Goal: Task Accomplishment & Management: Use online tool/utility

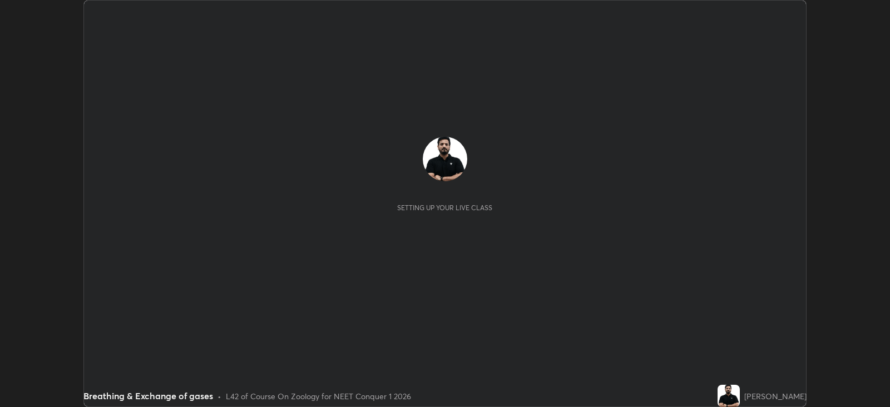
scroll to position [407, 890]
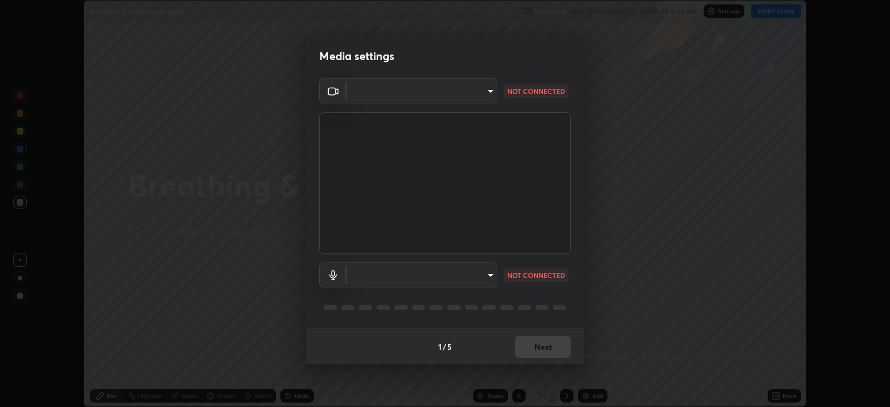
type input "1f3b1a4dbf7f6127e04a7c32b9c59d4571b9df5a52b12507af43ba0352f2305c"
type input "e5b627718591eeaf1f58acbce375d66896c0403349ed2b511c0f677bbfff9090"
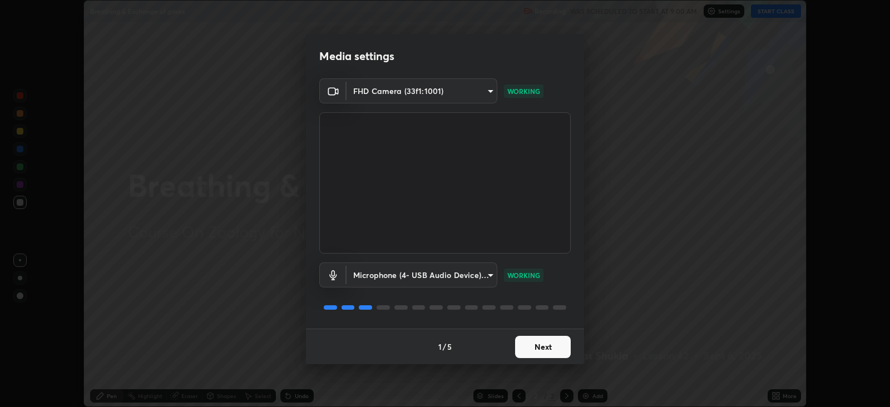
click at [544, 340] on button "Next" at bounding box center [543, 347] width 56 height 22
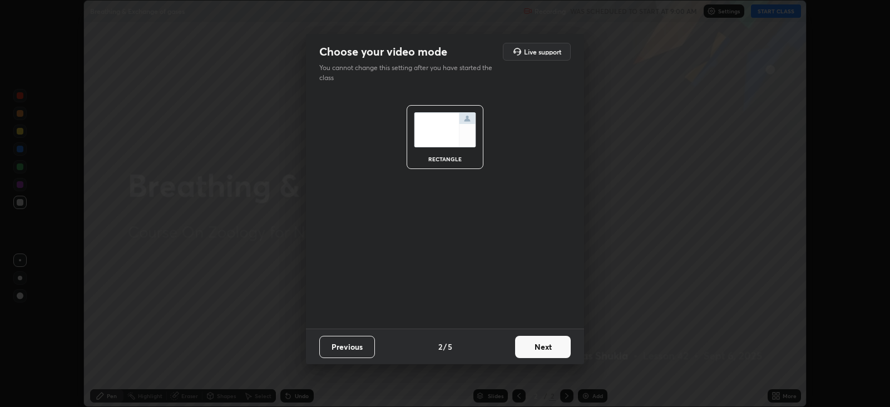
click at [550, 347] on button "Next" at bounding box center [543, 347] width 56 height 22
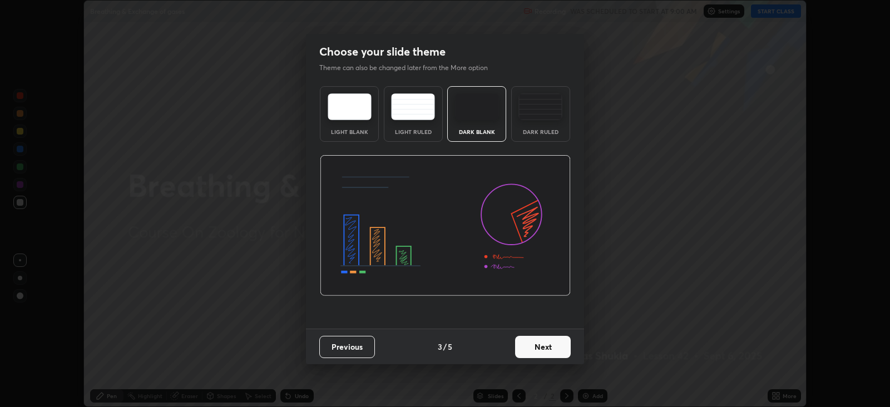
click at [549, 345] on button "Next" at bounding box center [543, 347] width 56 height 22
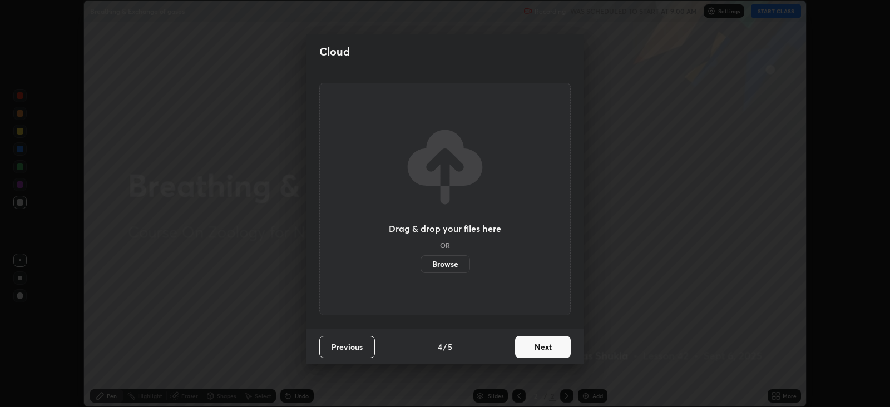
click at [545, 345] on button "Next" at bounding box center [543, 347] width 56 height 22
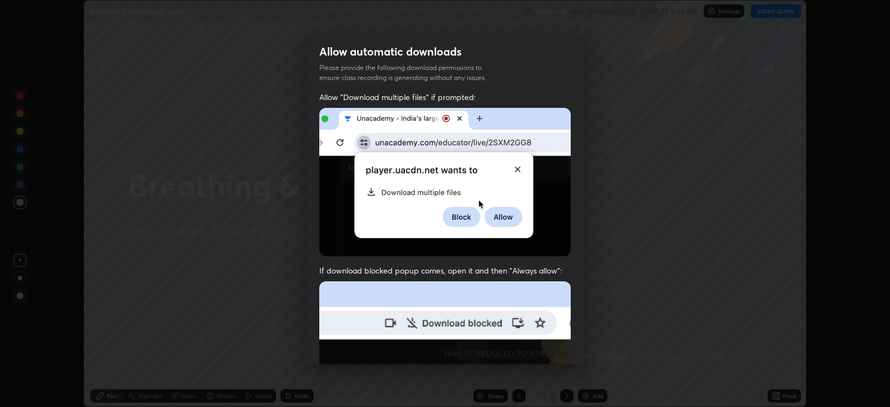
click at [548, 346] on img at bounding box center [445, 403] width 252 height 243
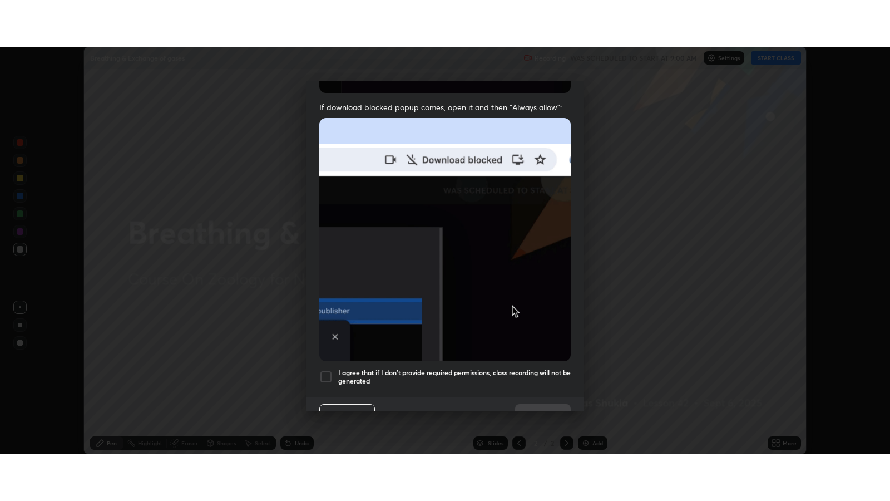
scroll to position [225, 0]
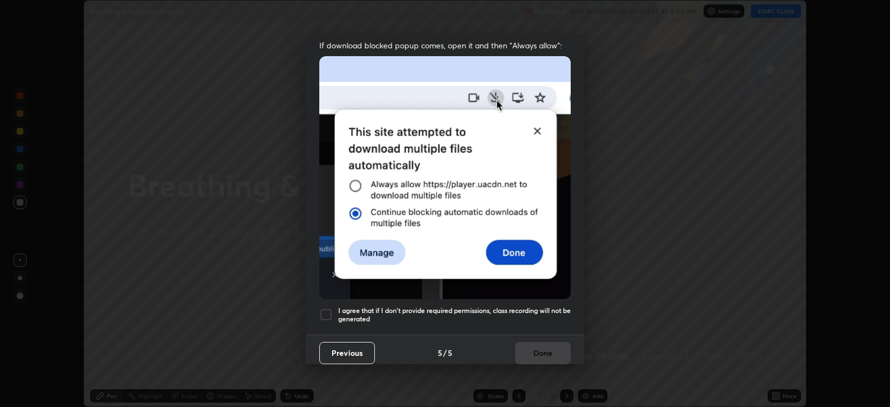
click at [330, 308] on div at bounding box center [325, 314] width 13 height 13
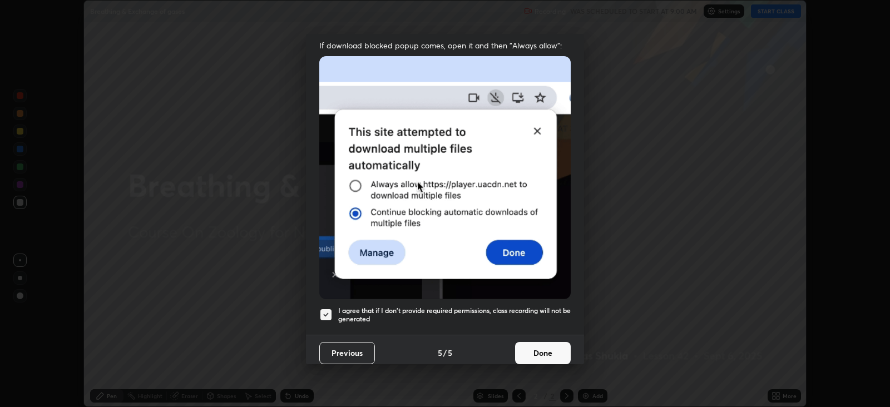
click at [537, 345] on button "Done" at bounding box center [543, 353] width 56 height 22
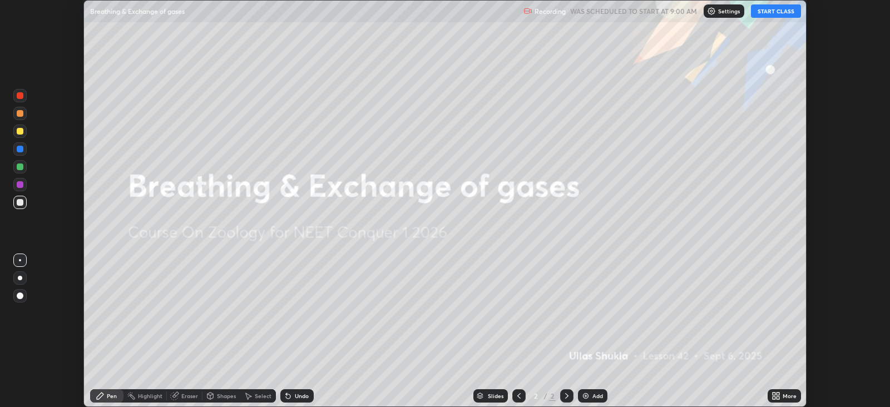
click at [766, 11] on button "START CLASS" at bounding box center [776, 10] width 50 height 13
click at [772, 392] on icon at bounding box center [776, 396] width 9 height 9
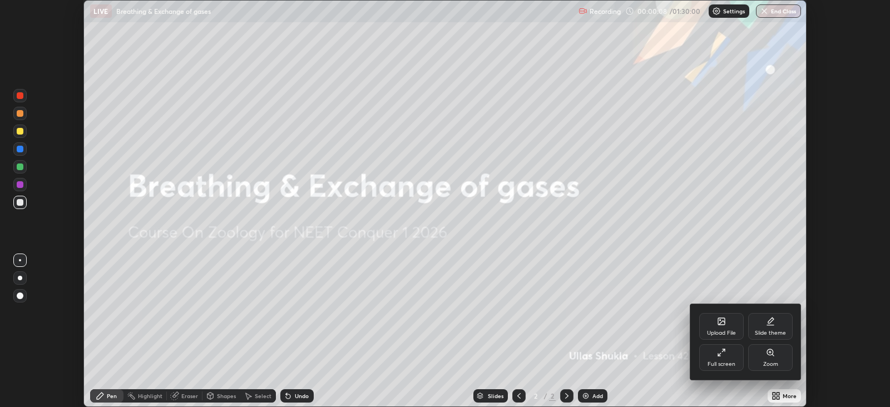
click at [722, 356] on icon at bounding box center [721, 352] width 9 height 9
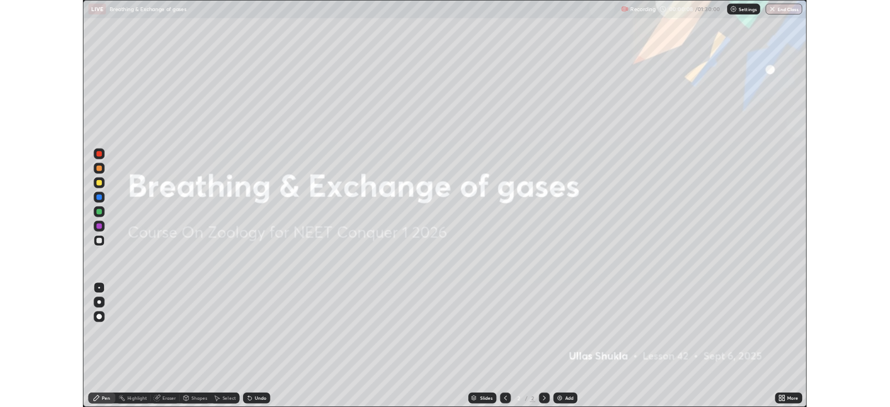
scroll to position [500, 890]
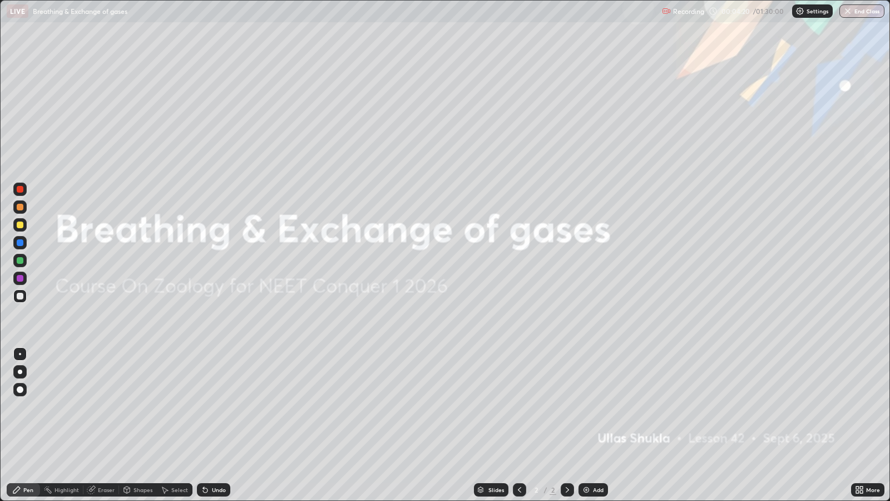
click at [594, 407] on div "Add" at bounding box center [598, 490] width 11 height 6
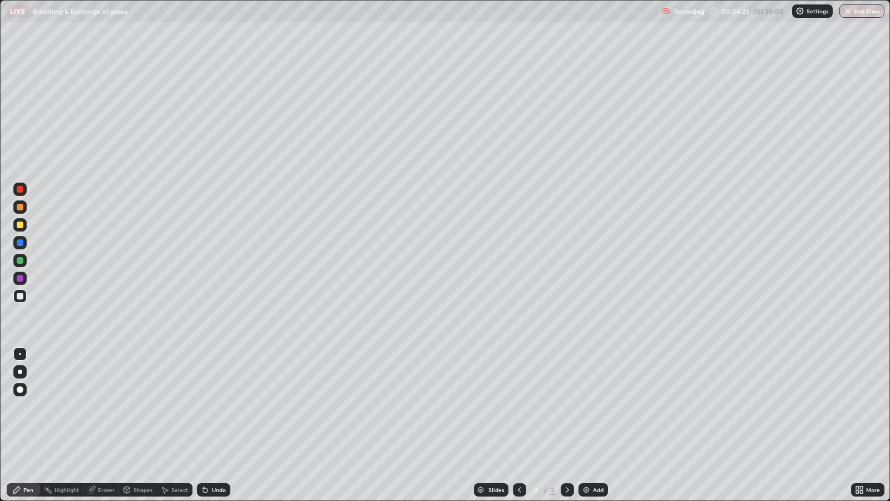
click at [21, 224] on div at bounding box center [20, 225] width 7 height 7
click at [21, 372] on div at bounding box center [20, 372] width 4 height 4
click at [21, 189] on div at bounding box center [20, 189] width 7 height 7
click at [107, 407] on div "Eraser" at bounding box center [106, 490] width 17 height 6
click at [35, 407] on div "Pen" at bounding box center [23, 489] width 33 height 13
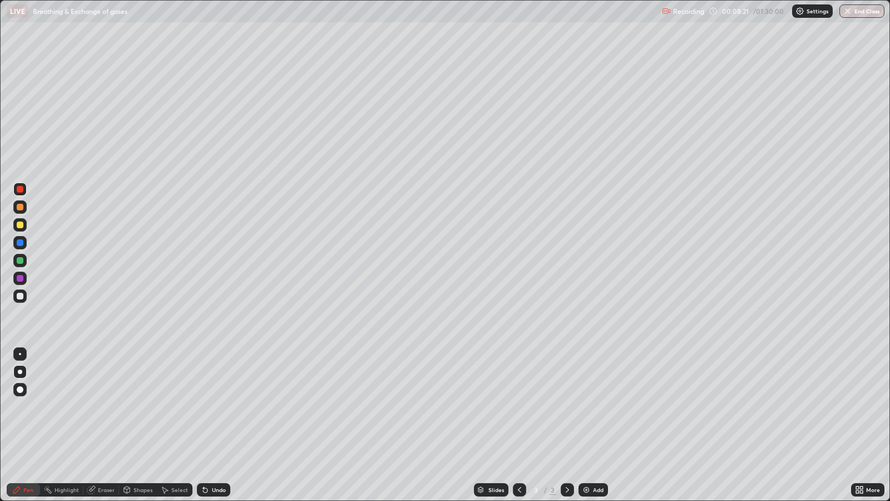
click at [21, 225] on div at bounding box center [20, 225] width 7 height 7
click at [24, 354] on div at bounding box center [19, 353] width 13 height 13
click at [21, 369] on div at bounding box center [19, 371] width 13 height 13
click at [21, 189] on div at bounding box center [20, 189] width 7 height 7
click at [24, 355] on div at bounding box center [19, 353] width 13 height 13
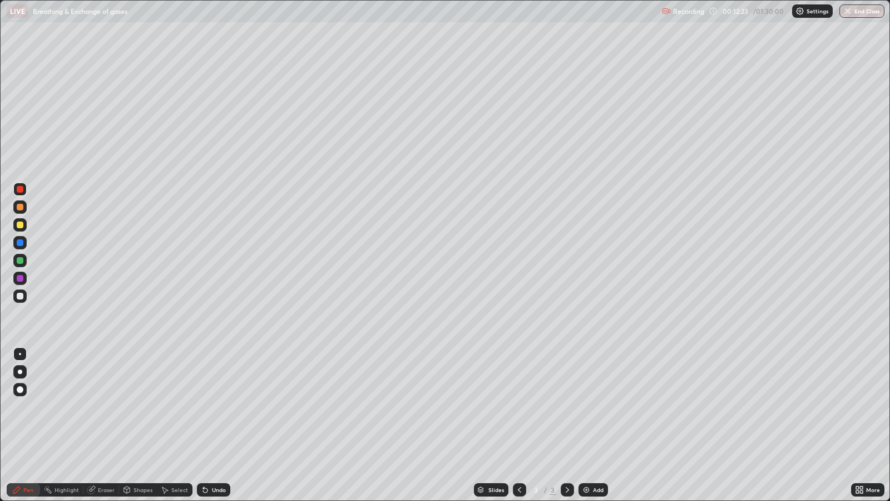
click at [22, 225] on div at bounding box center [20, 225] width 7 height 7
click at [22, 190] on div at bounding box center [20, 189] width 7 height 7
click at [22, 245] on div at bounding box center [20, 242] width 7 height 7
click at [22, 242] on div at bounding box center [20, 242] width 7 height 7
click at [19, 371] on div at bounding box center [20, 372] width 4 height 4
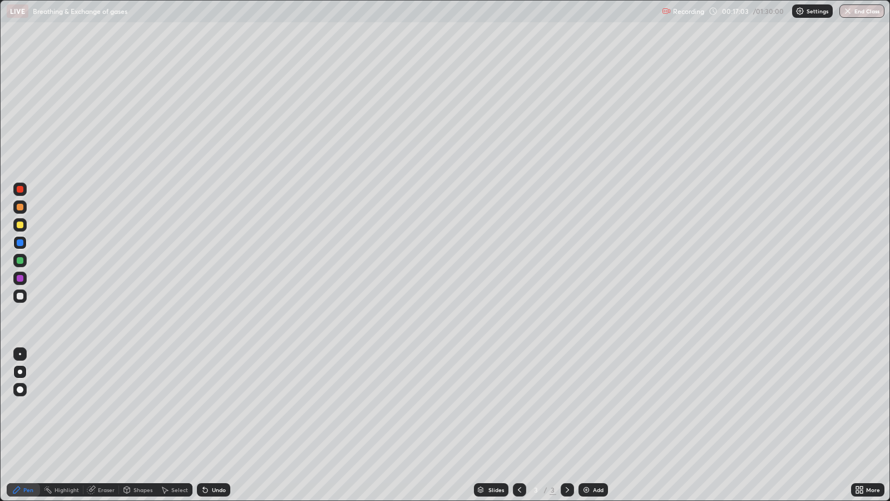
click at [596, 407] on div "Add" at bounding box center [598, 490] width 11 height 6
click at [19, 353] on div at bounding box center [20, 354] width 2 height 2
click at [22, 297] on div at bounding box center [20, 296] width 7 height 7
click at [22, 243] on div at bounding box center [20, 242] width 7 height 7
click at [19, 371] on div at bounding box center [20, 372] width 4 height 4
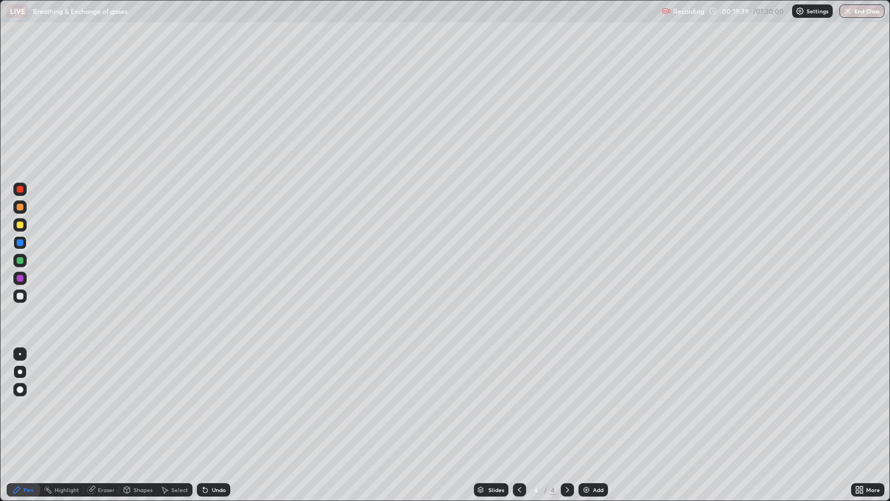
click at [19, 189] on div at bounding box center [20, 189] width 7 height 7
click at [20, 242] on div at bounding box center [20, 242] width 7 height 7
click at [219, 407] on div "Undo" at bounding box center [219, 490] width 14 height 6
click at [23, 298] on div at bounding box center [19, 295] width 13 height 13
click at [19, 353] on div at bounding box center [20, 354] width 2 height 2
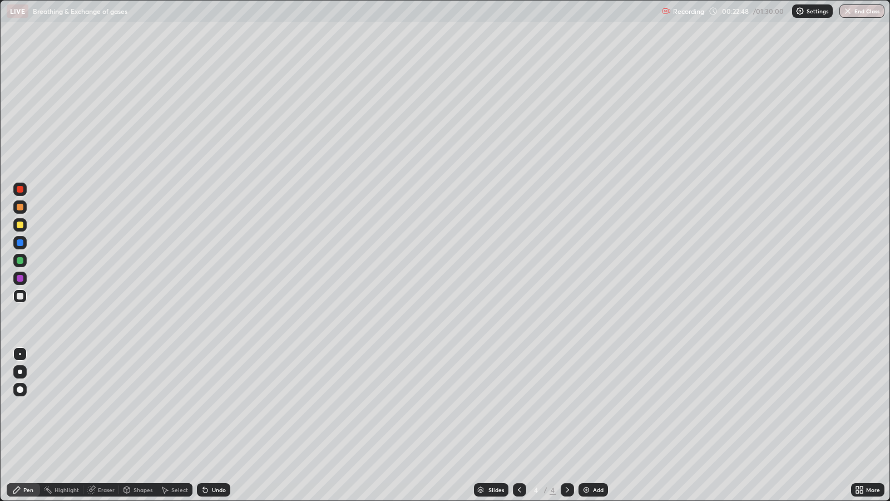
click at [218, 407] on div "Undo" at bounding box center [219, 490] width 14 height 6
click at [92, 407] on icon at bounding box center [90, 489] width 7 height 7
click at [14, 407] on icon at bounding box center [16, 489] width 9 height 9
click at [209, 407] on div "Undo" at bounding box center [213, 489] width 33 height 13
click at [23, 407] on div "Pen" at bounding box center [28, 490] width 10 height 6
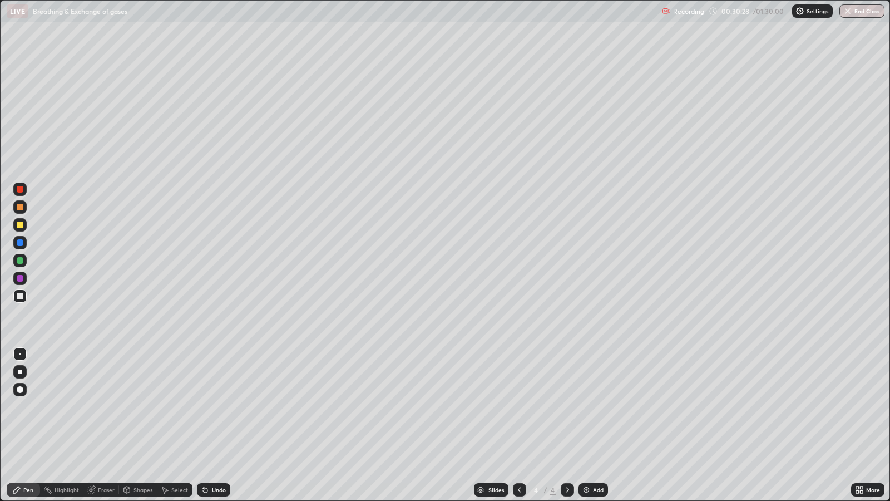
click at [218, 407] on div "Undo" at bounding box center [219, 490] width 14 height 6
click at [98, 407] on div "Eraser" at bounding box center [106, 490] width 17 height 6
click at [22, 407] on div "Pen" at bounding box center [23, 489] width 33 height 13
click at [109, 407] on div "Eraser" at bounding box center [106, 490] width 17 height 6
click at [29, 407] on div "Pen" at bounding box center [28, 490] width 10 height 6
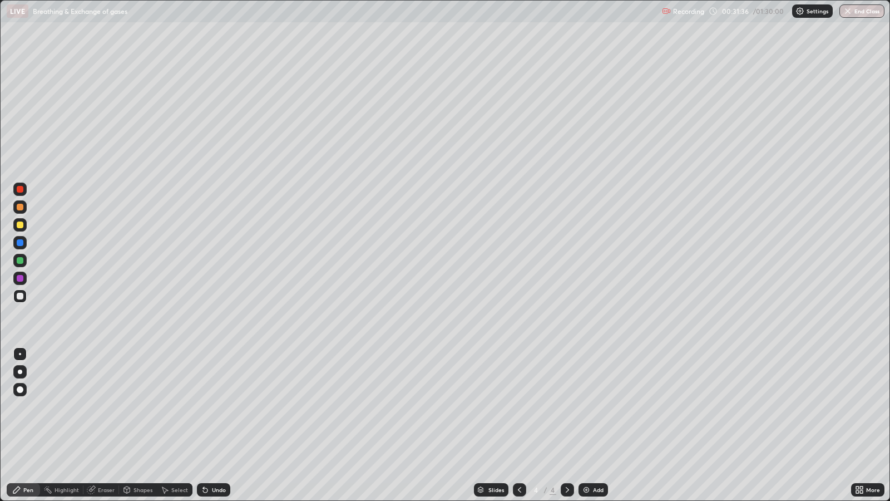
click at [102, 407] on div "Eraser" at bounding box center [106, 490] width 17 height 6
click at [27, 407] on div "Pen" at bounding box center [28, 490] width 10 height 6
click at [590, 407] on div "Add" at bounding box center [593, 489] width 29 height 13
click at [19, 371] on div at bounding box center [20, 372] width 4 height 4
click at [21, 225] on div at bounding box center [20, 225] width 7 height 7
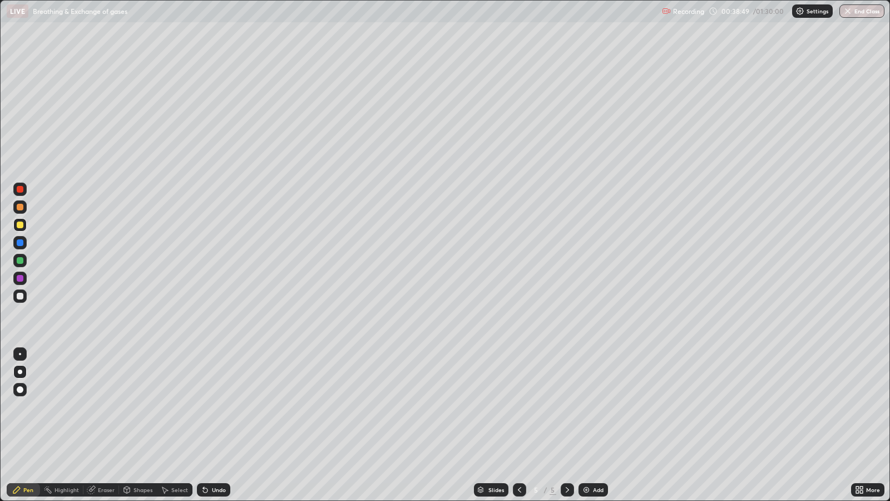
click at [213, 407] on div "Undo" at bounding box center [219, 490] width 14 height 6
click at [214, 407] on div "Undo" at bounding box center [219, 490] width 14 height 6
click at [596, 407] on div "Add" at bounding box center [593, 489] width 29 height 13
click at [220, 407] on div "Undo" at bounding box center [219, 490] width 14 height 6
click at [216, 407] on div "Undo" at bounding box center [219, 490] width 14 height 6
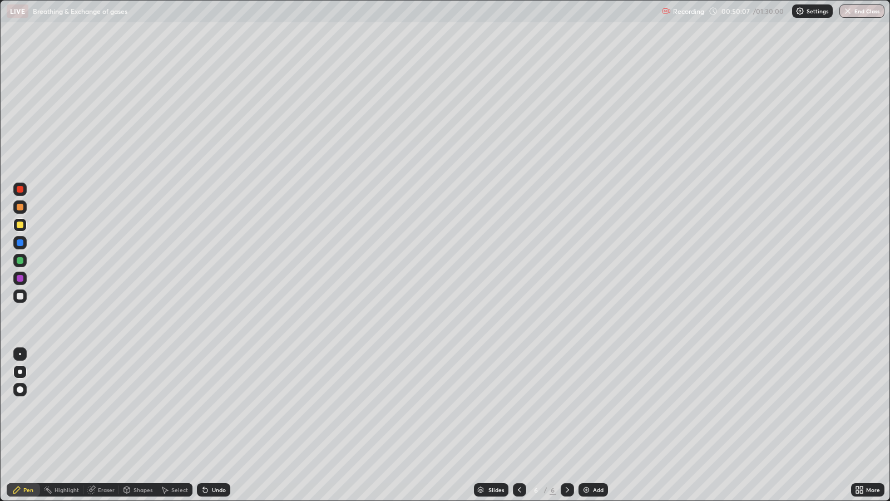
click at [215, 407] on div "Undo" at bounding box center [219, 490] width 14 height 6
click at [214, 407] on div "Undo" at bounding box center [219, 490] width 14 height 6
click at [215, 407] on div "Undo" at bounding box center [219, 490] width 14 height 6
click at [216, 407] on div "Undo" at bounding box center [219, 490] width 14 height 6
click at [218, 407] on div "Undo" at bounding box center [219, 490] width 14 height 6
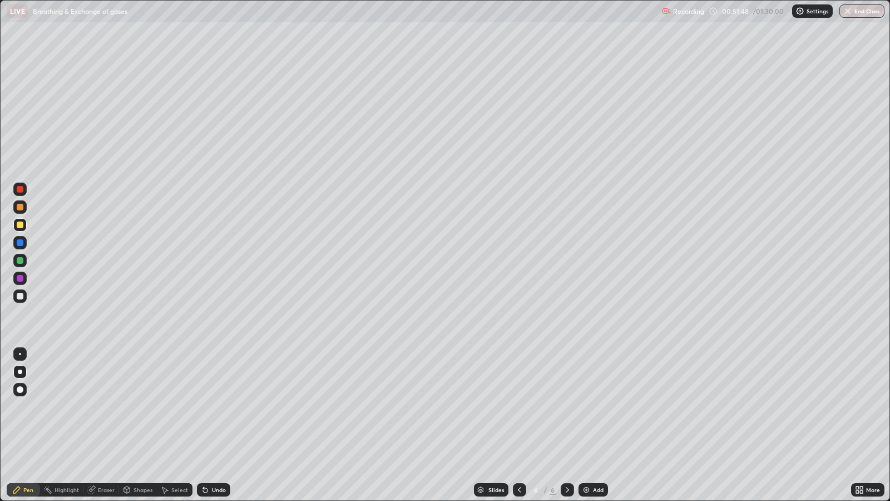
click at [222, 407] on div "Undo" at bounding box center [219, 490] width 14 height 6
click at [218, 407] on div "Undo" at bounding box center [219, 490] width 14 height 6
click at [595, 407] on div "Add" at bounding box center [598, 490] width 11 height 6
click at [216, 407] on div "Undo" at bounding box center [219, 490] width 14 height 6
click at [223, 407] on div "Undo" at bounding box center [219, 490] width 14 height 6
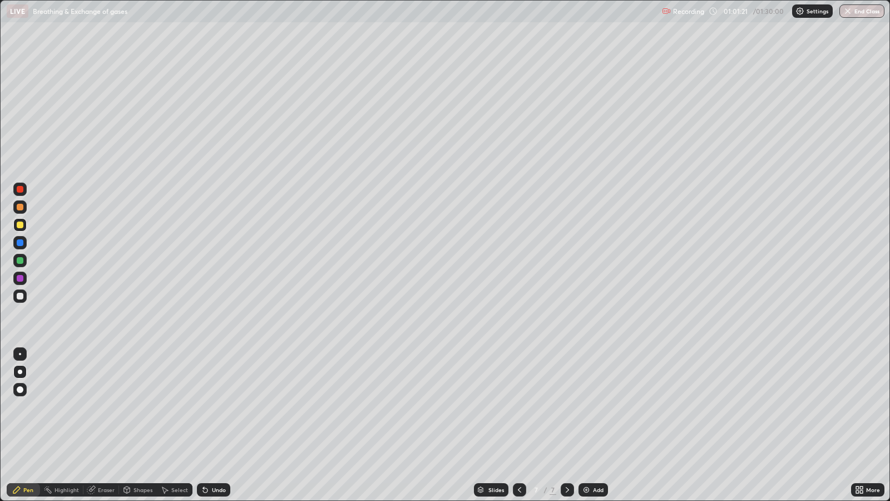
click at [596, 407] on div "Add" at bounding box center [598, 490] width 11 height 6
click at [216, 407] on div "Undo" at bounding box center [219, 490] width 14 height 6
click at [214, 407] on div "Undo" at bounding box center [213, 489] width 33 height 13
click at [215, 407] on div "Undo" at bounding box center [219, 490] width 14 height 6
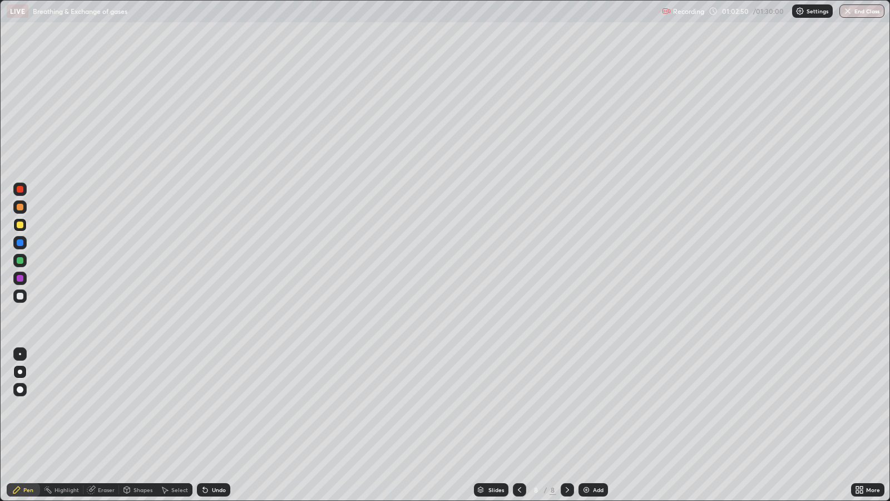
click at [213, 407] on div "Undo" at bounding box center [213, 489] width 33 height 13
click at [23, 297] on div at bounding box center [19, 295] width 13 height 13
click at [19, 353] on div at bounding box center [20, 354] width 2 height 2
click at [589, 407] on img at bounding box center [586, 489] width 9 height 9
click at [19, 226] on div at bounding box center [20, 225] width 7 height 7
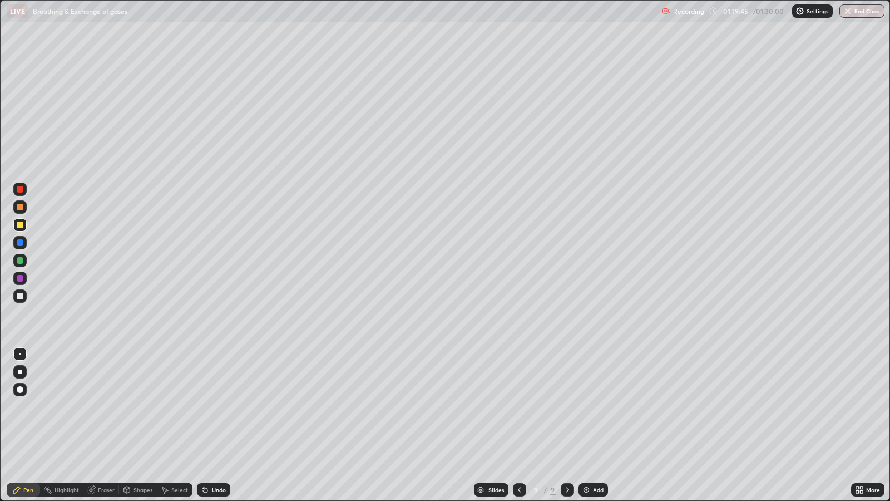
click at [22, 298] on div at bounding box center [20, 296] width 7 height 7
click at [19, 371] on div at bounding box center [20, 372] width 4 height 4
click at [522, 407] on icon at bounding box center [519, 489] width 9 height 9
click at [566, 407] on icon at bounding box center [567, 489] width 9 height 9
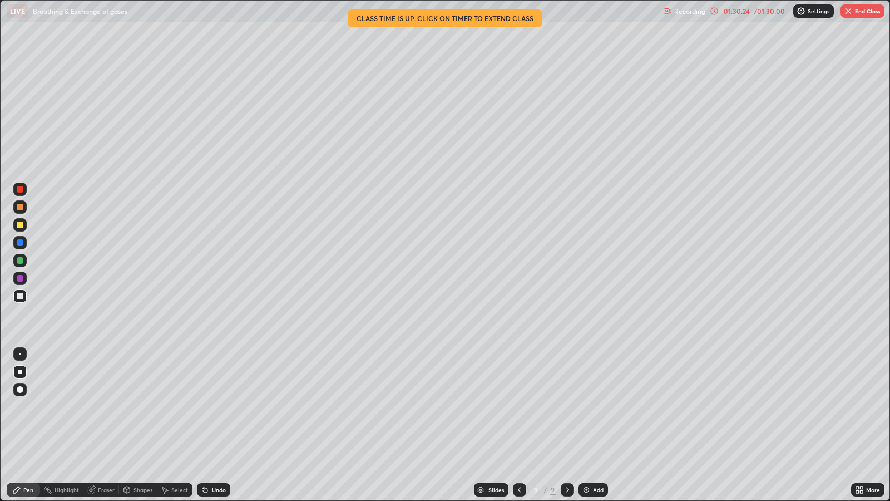
click at [849, 11] on img "button" at bounding box center [848, 11] width 9 height 9
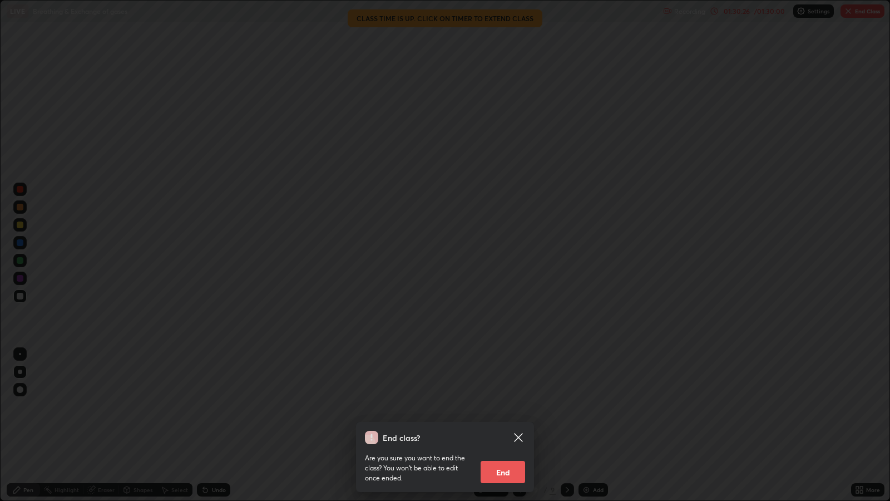
click at [503, 407] on button "End" at bounding box center [503, 472] width 45 height 22
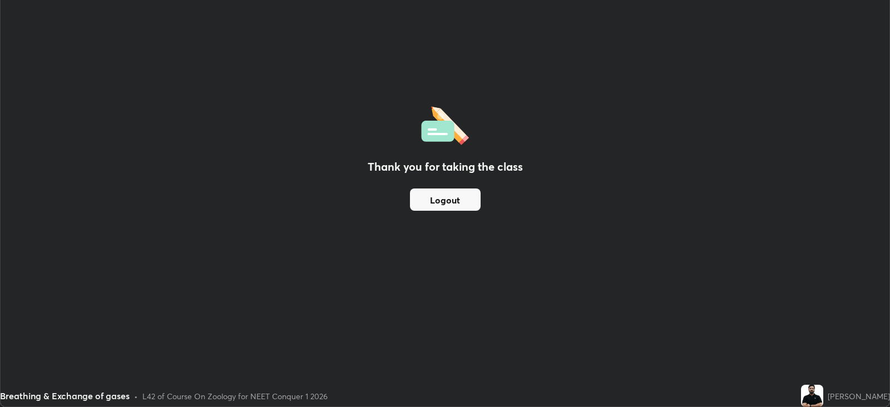
scroll to position [55247, 54763]
